Goal: Task Accomplishment & Management: Use online tool/utility

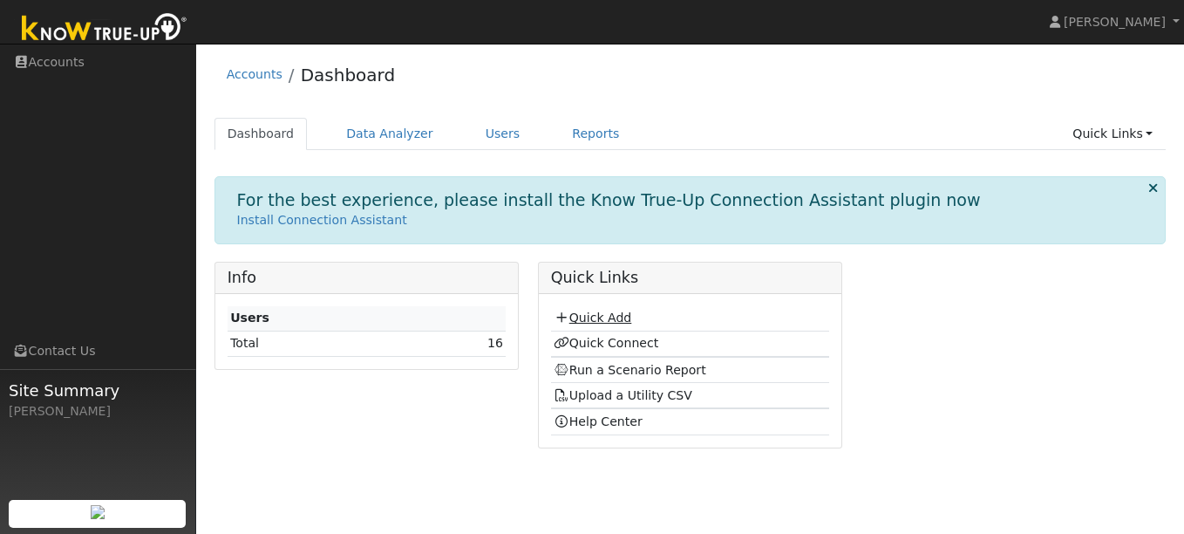
click at [590, 319] on link "Quick Add" at bounding box center [593, 317] width 78 height 14
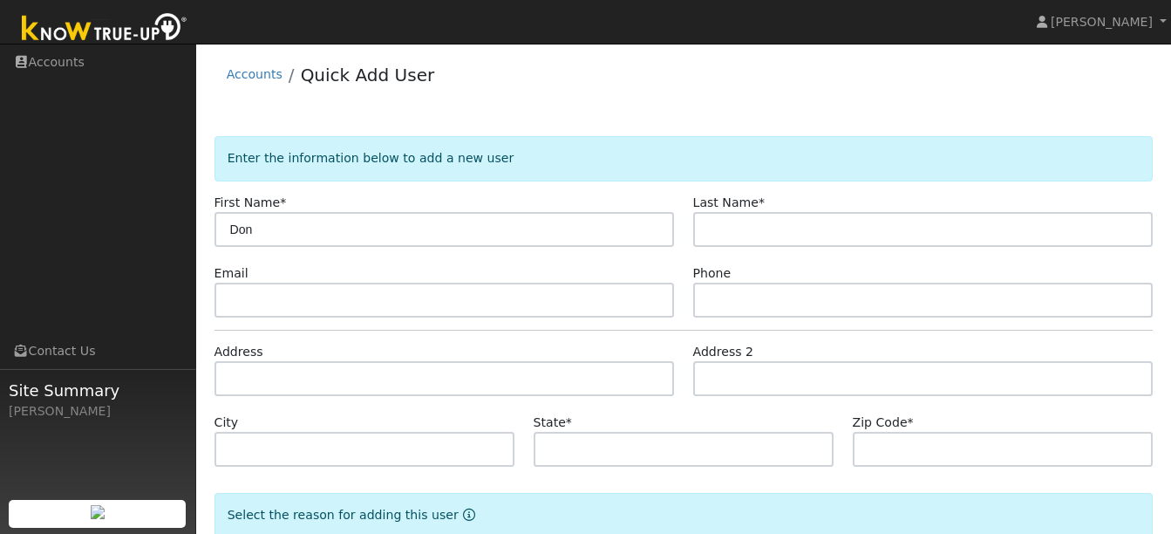
type input "Don"
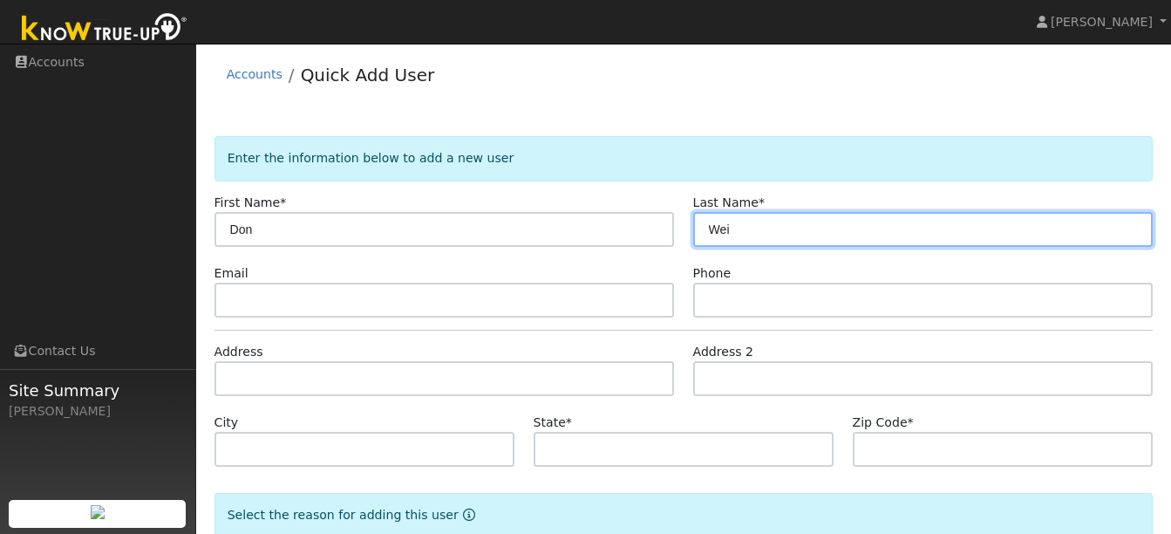
type input "Wei"
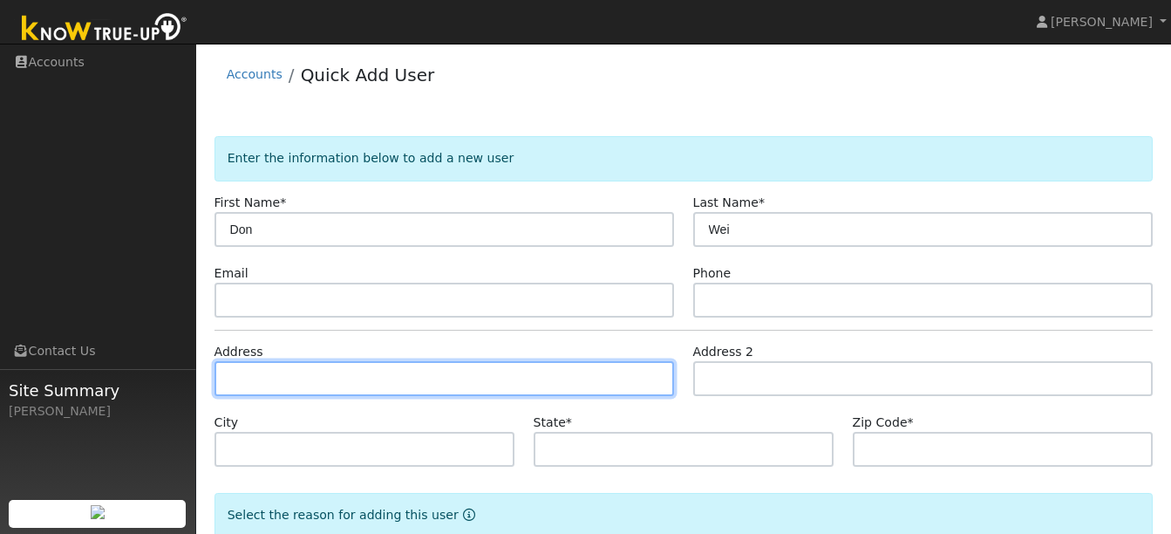
click at [418, 389] on input "text" at bounding box center [444, 378] width 460 height 35
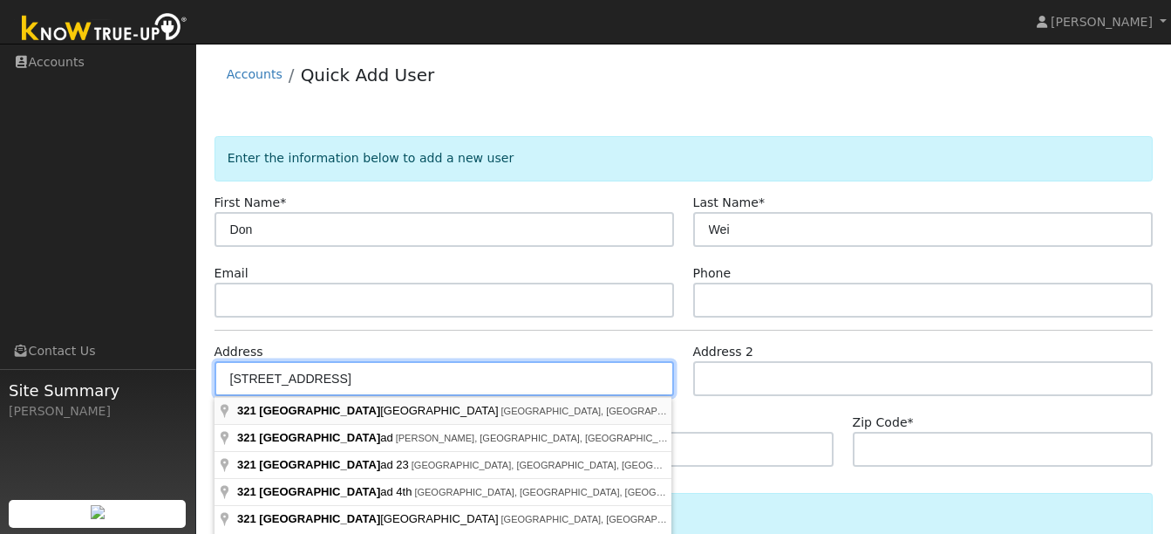
type input "321 Port Royal Avenue"
type input "Foster City"
type input "CA"
type input "94404"
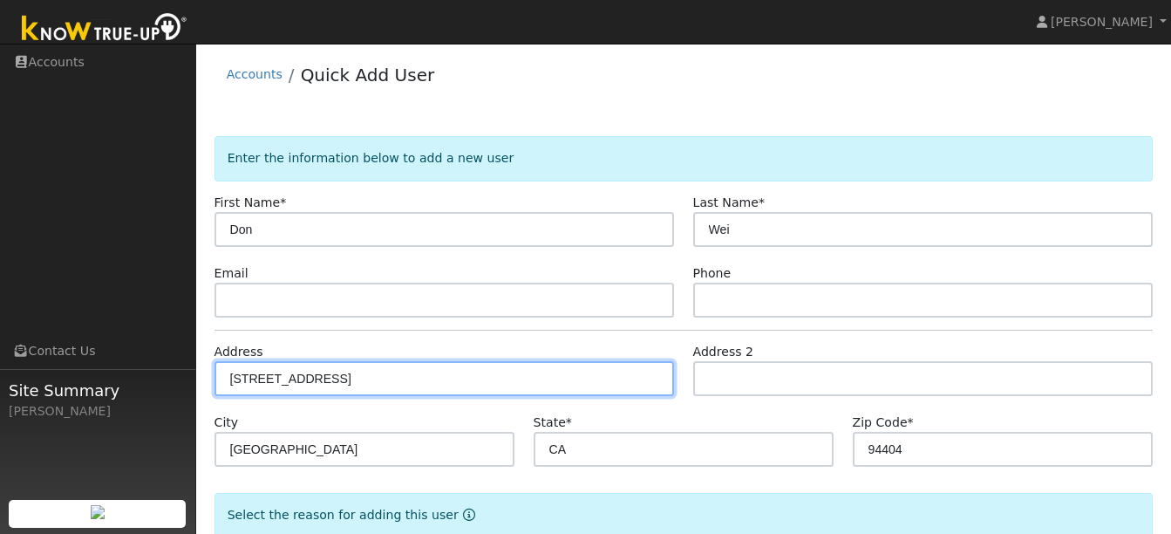
scroll to position [107, 0]
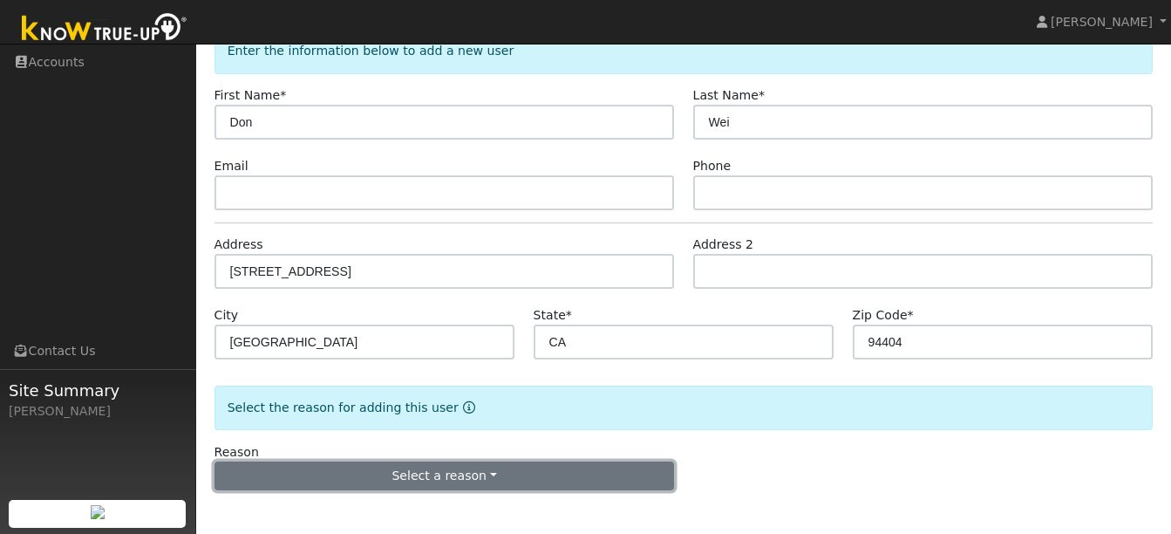
click at [500, 480] on button "Select a reason" at bounding box center [444, 476] width 460 height 30
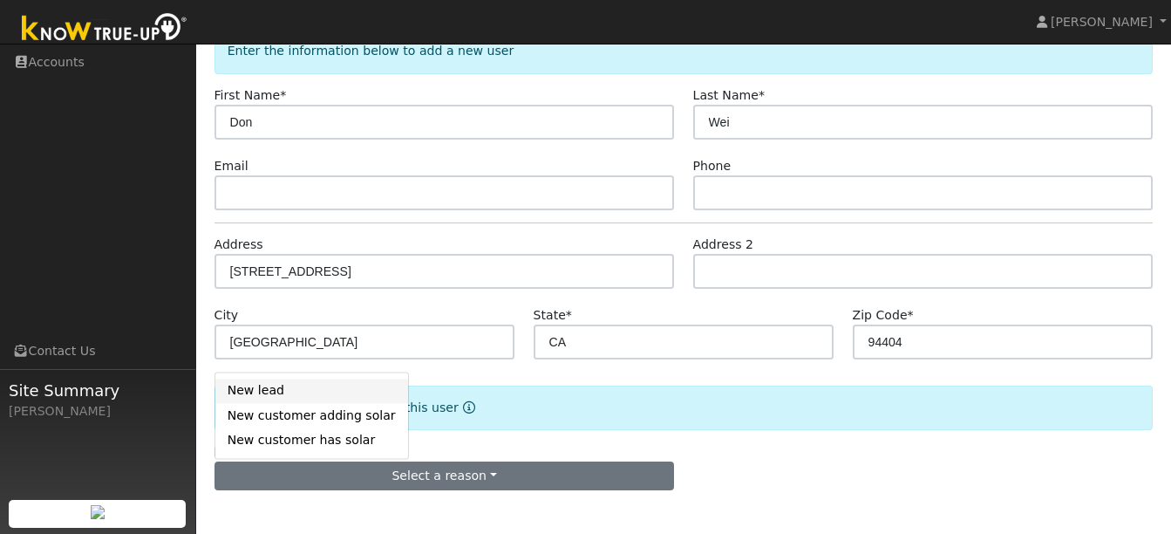
click at [322, 389] on link "New lead" at bounding box center [311, 390] width 193 height 24
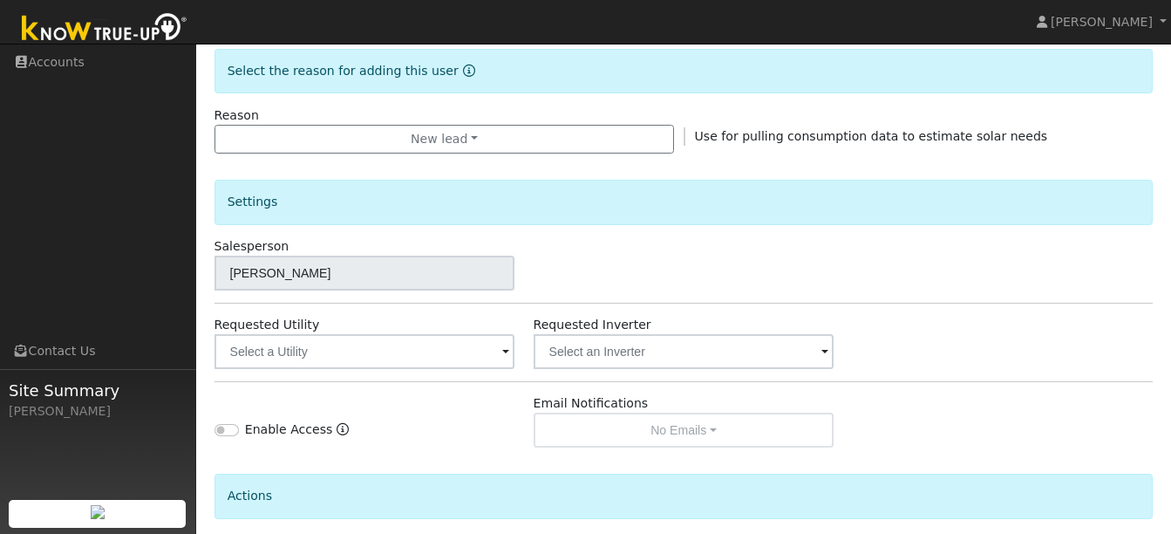
scroll to position [593, 0]
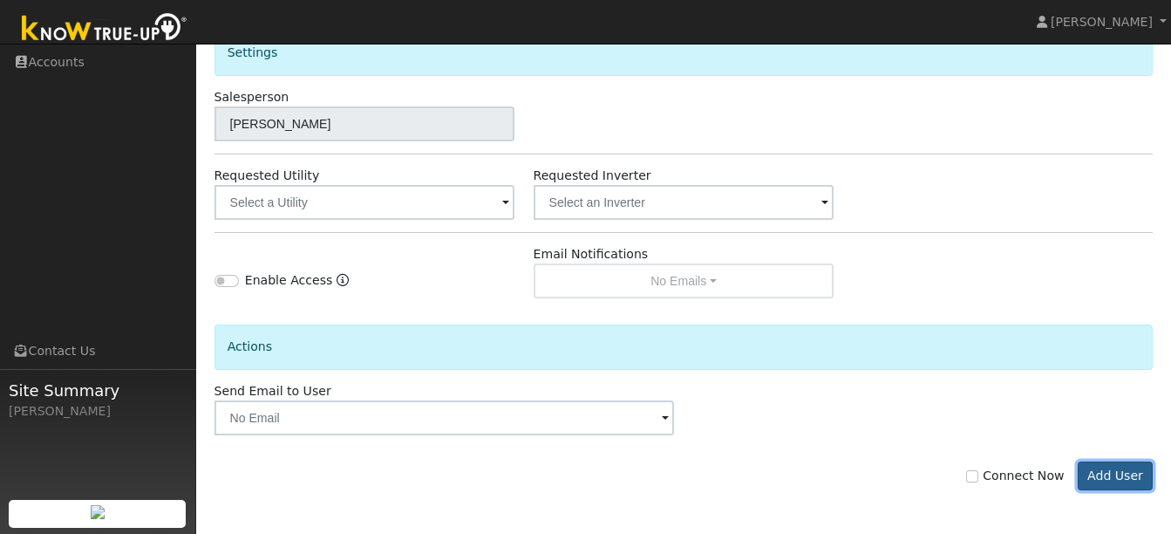
click at [1130, 480] on button "Add User" at bounding box center [1116, 476] width 76 height 30
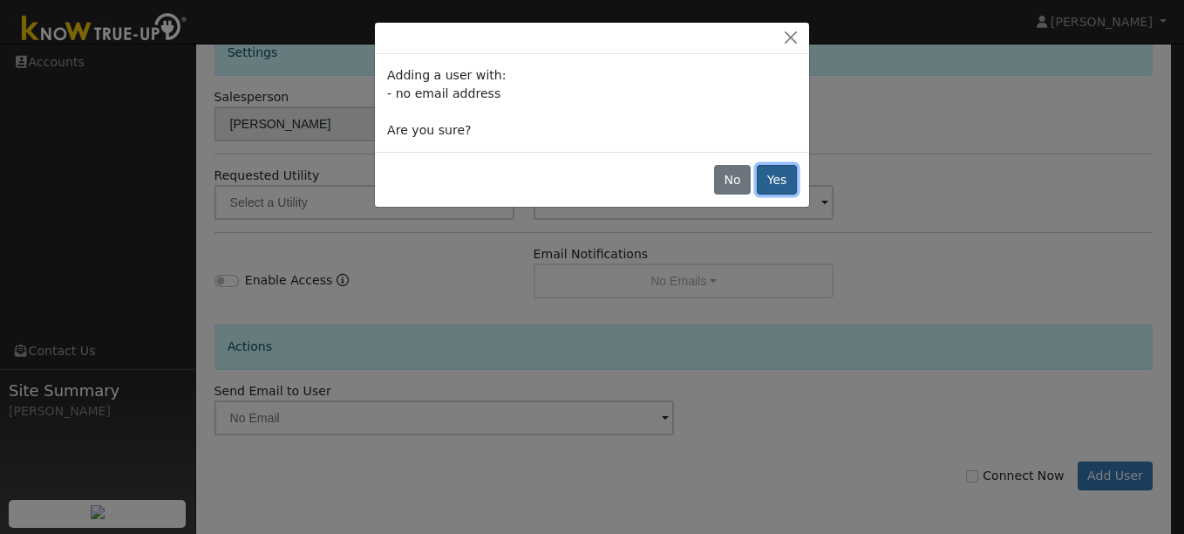
click at [773, 186] on button "Yes" at bounding box center [777, 180] width 40 height 30
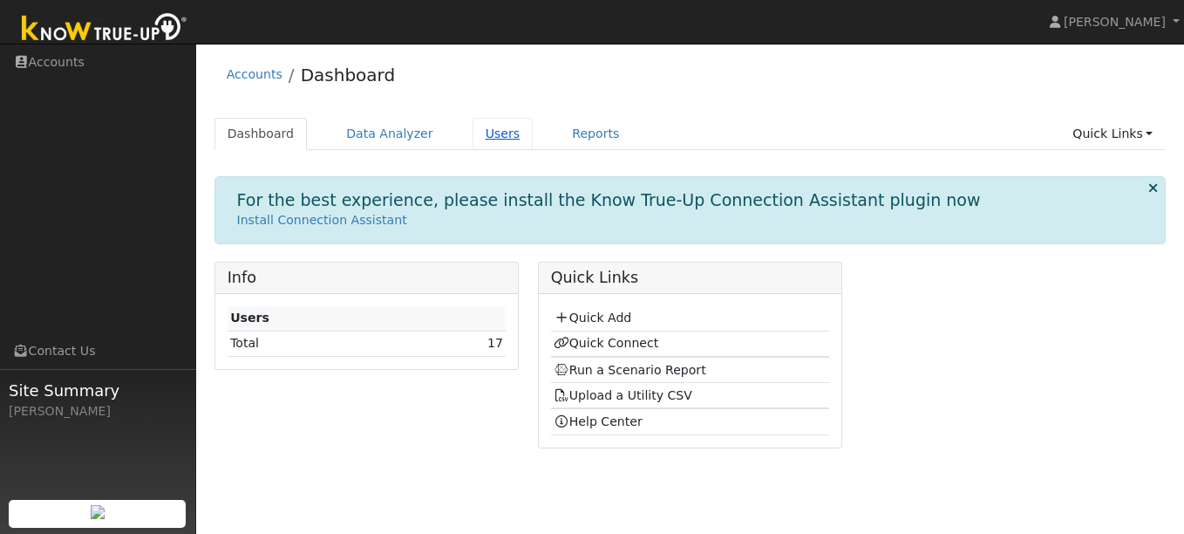
click at [476, 143] on link "Users" at bounding box center [502, 134] width 61 height 32
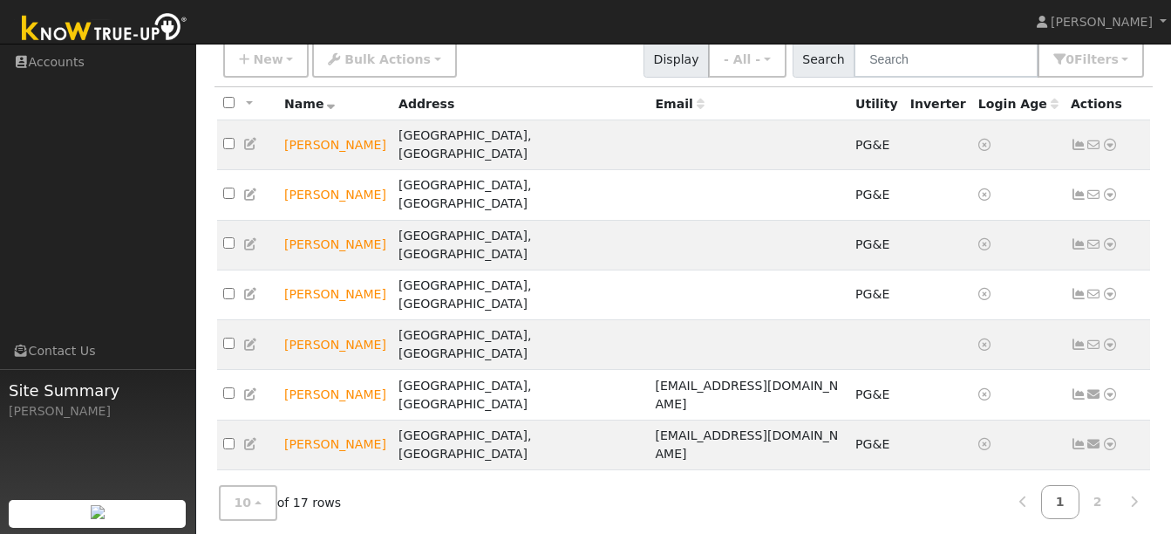
scroll to position [140, 0]
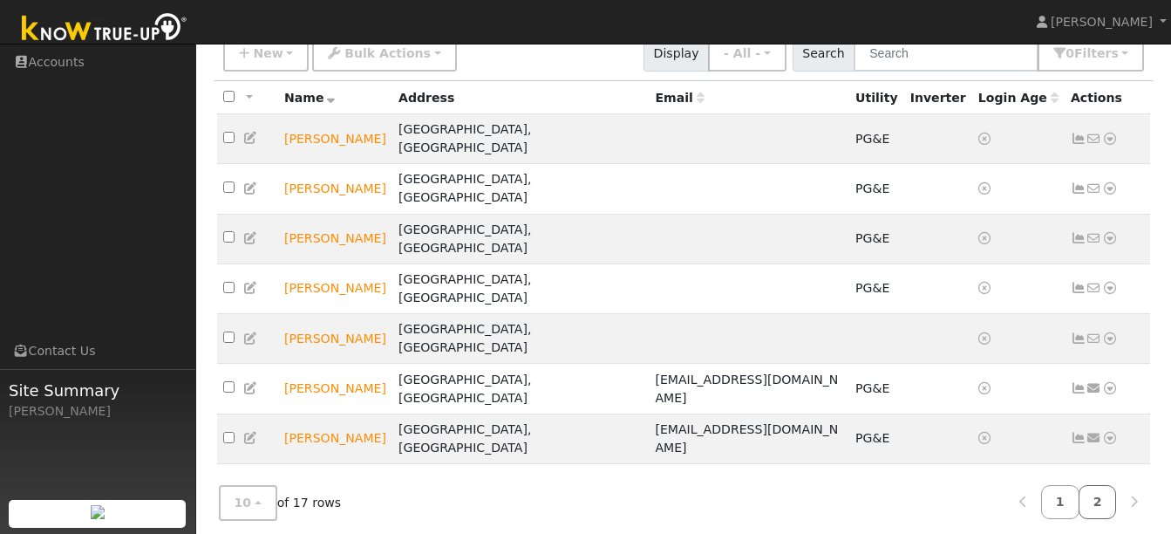
click at [1111, 493] on link "2" at bounding box center [1097, 502] width 38 height 34
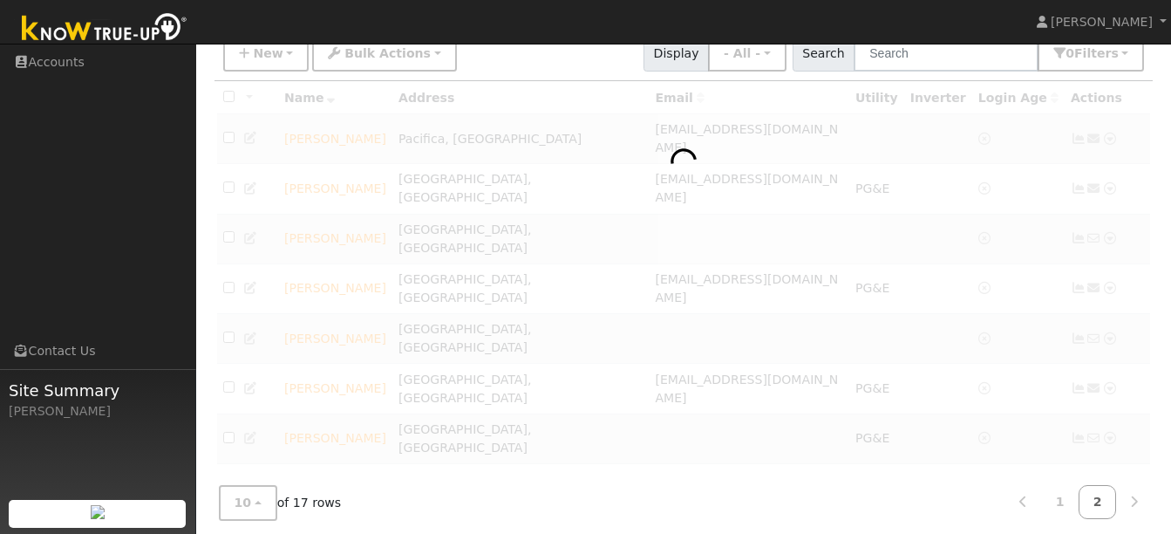
scroll to position [79, 0]
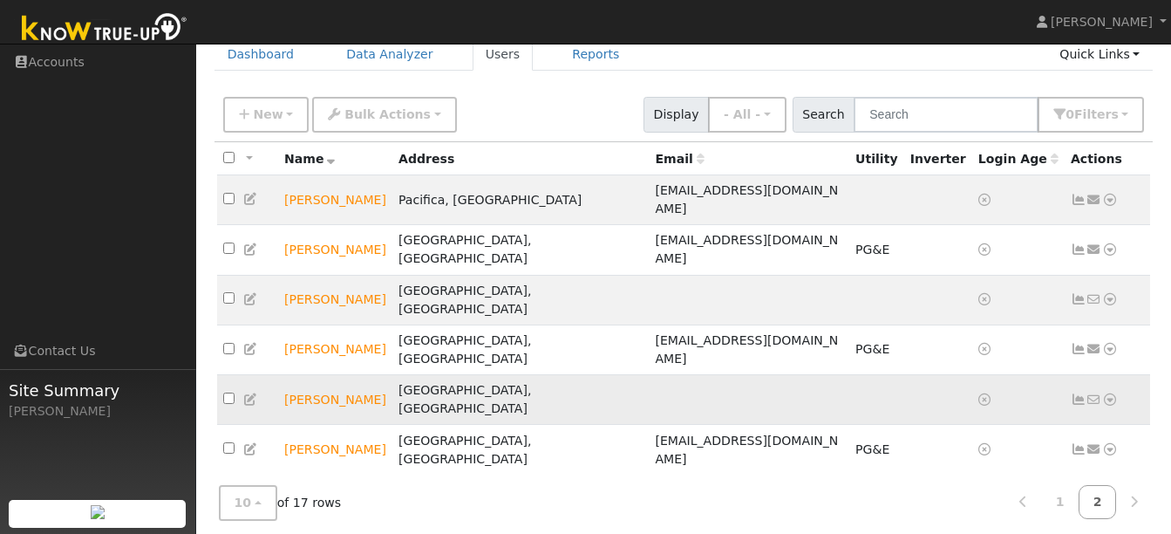
click at [251, 393] on icon at bounding box center [251, 399] width 16 height 12
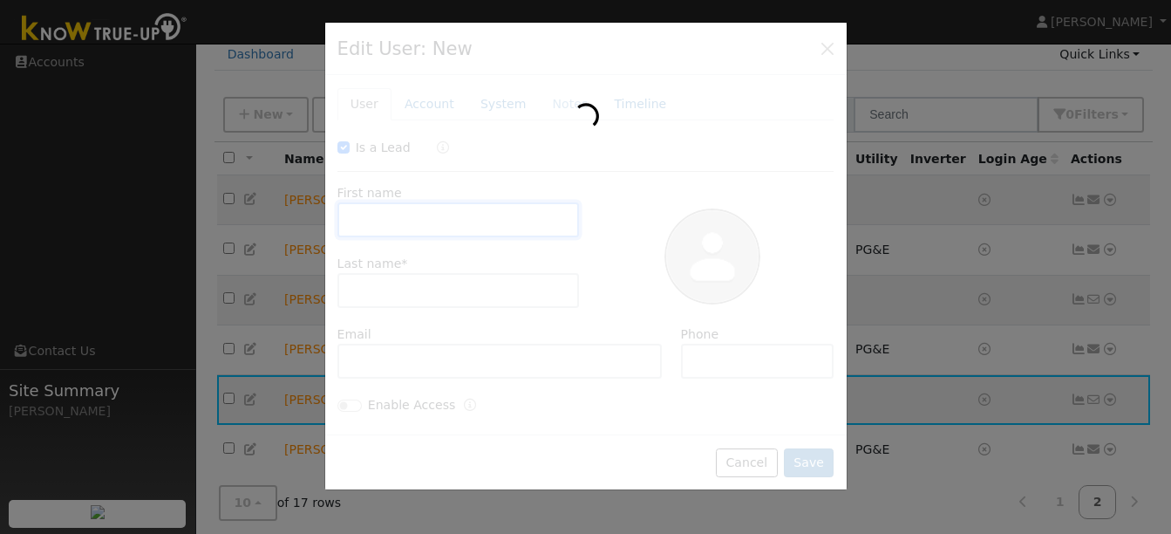
checkbox input "true"
type input "Don"
type input "Wei"
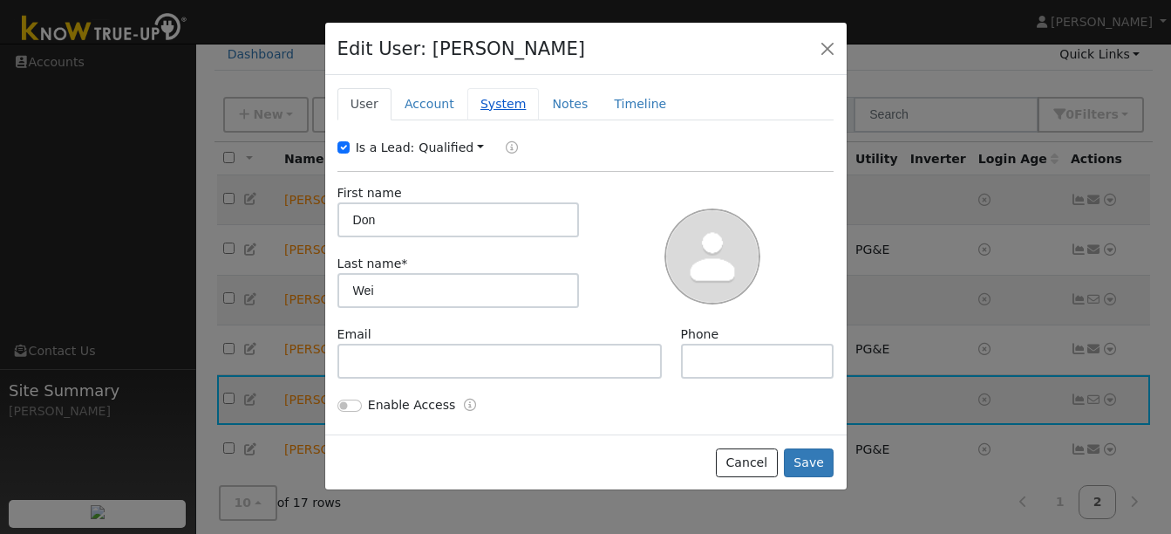
click at [490, 107] on link "System" at bounding box center [503, 104] width 72 height 32
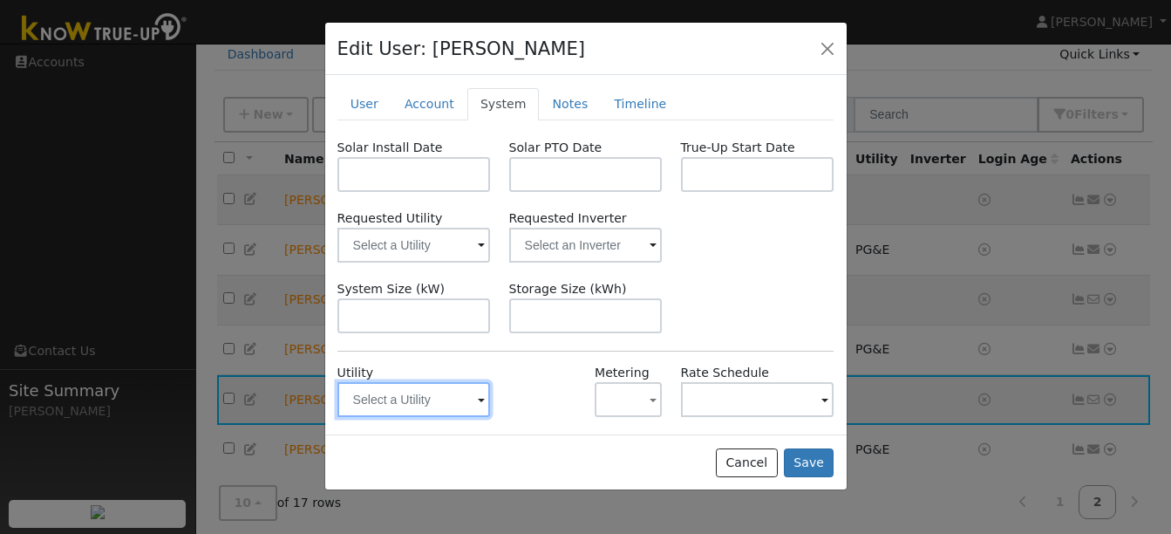
click at [439, 400] on input "text" at bounding box center [413, 399] width 153 height 35
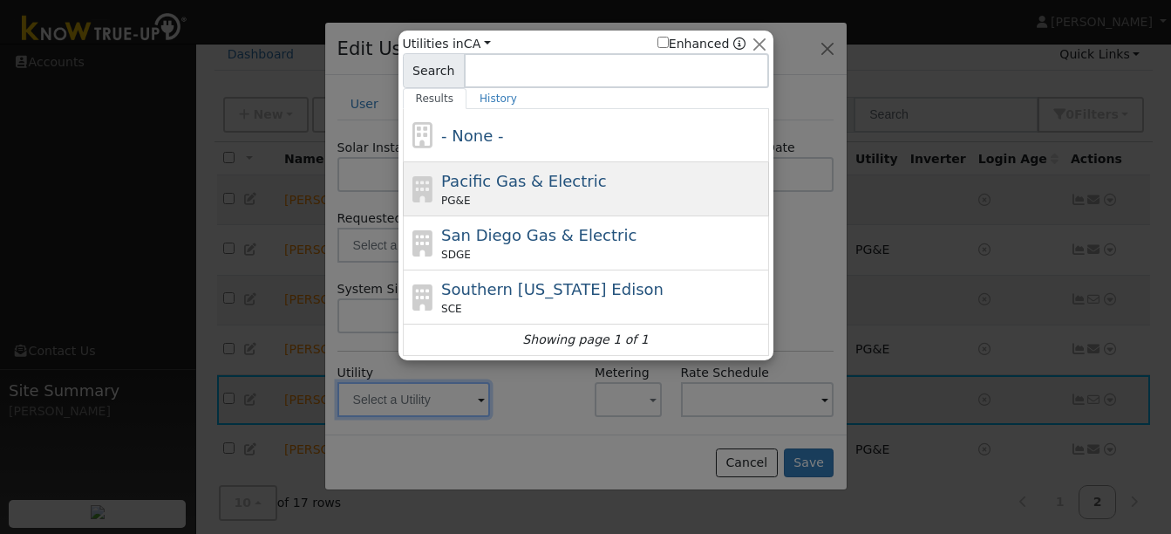
click at [497, 174] on span "Pacific Gas & Electric" at bounding box center [523, 181] width 165 height 18
type input "PG&E"
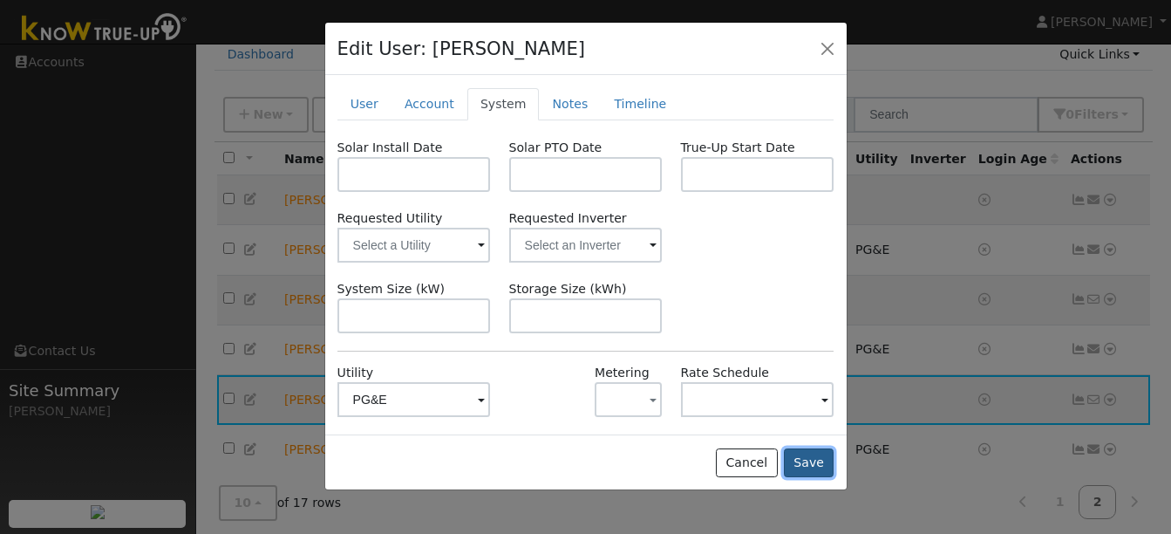
click at [819, 462] on button "Save" at bounding box center [809, 463] width 51 height 30
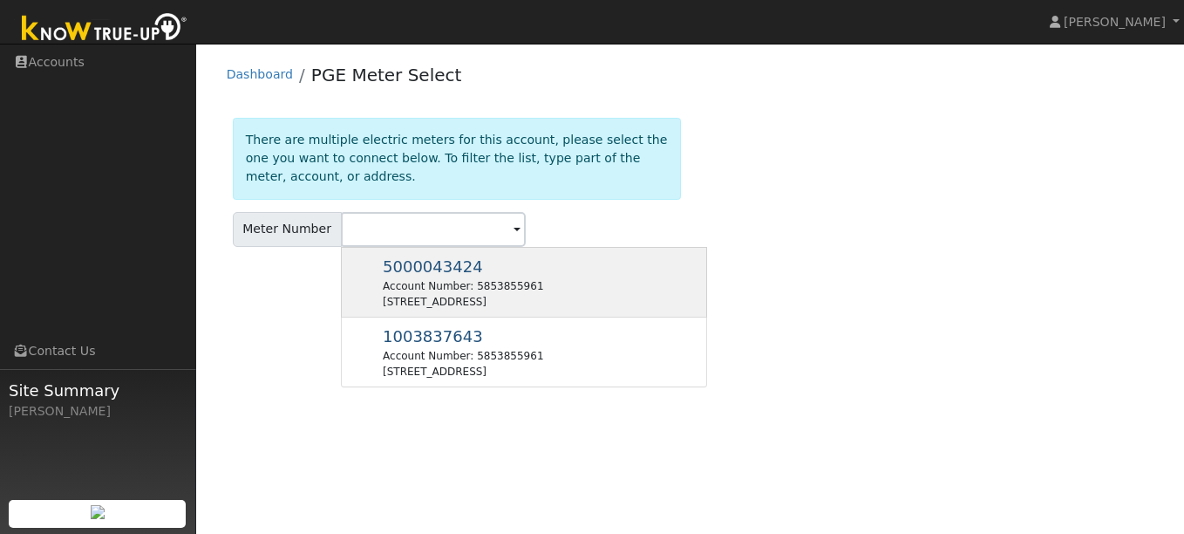
click at [543, 278] on div "Account Number: 5853855961" at bounding box center [463, 286] width 160 height 16
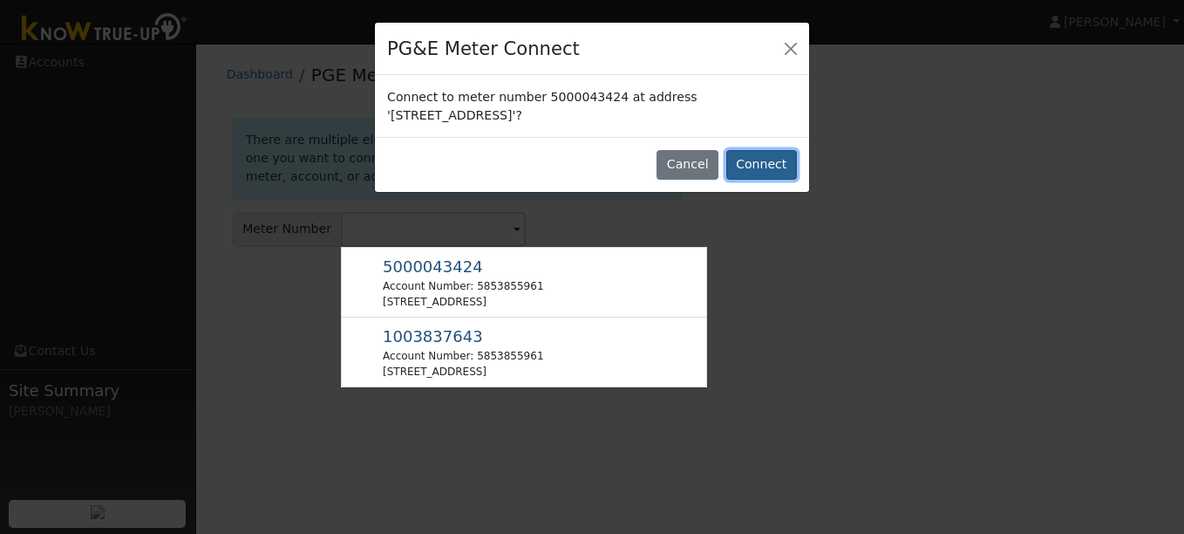
click at [780, 159] on button "Connect" at bounding box center [761, 165] width 71 height 30
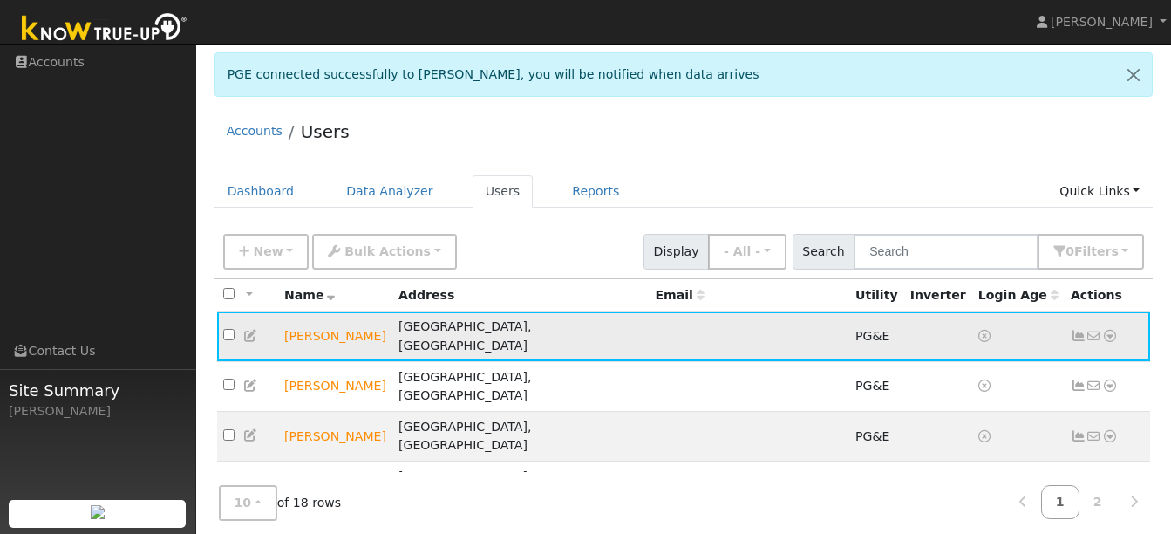
click at [1111, 334] on icon at bounding box center [1110, 336] width 16 height 12
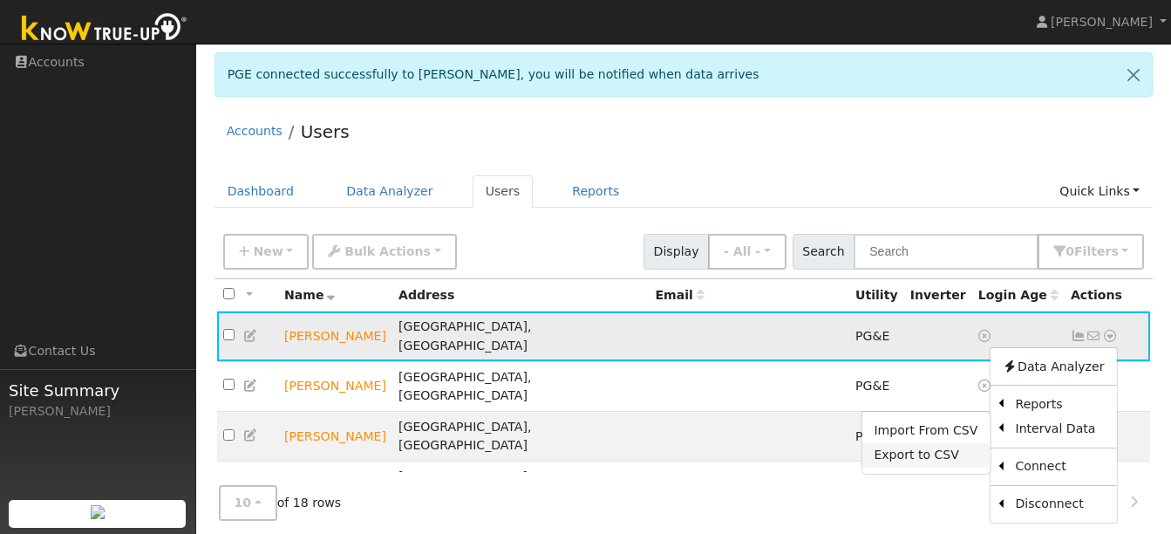
click at [932, 443] on link "Export to CSV" at bounding box center [925, 455] width 128 height 24
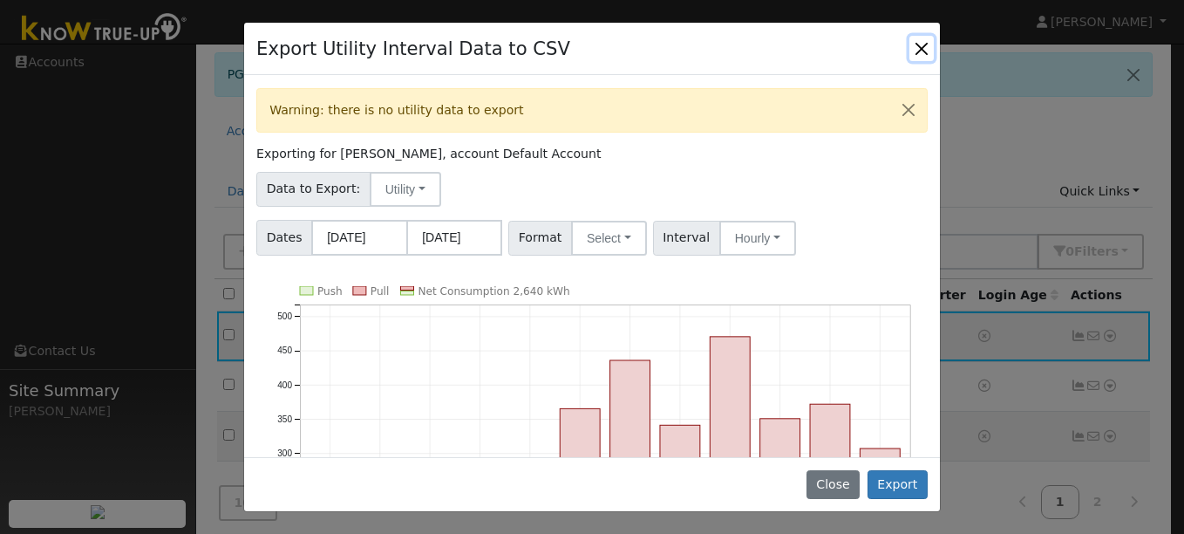
click at [920, 46] on button "Close" at bounding box center [921, 48] width 24 height 24
